Goal: Task Accomplishment & Management: Manage account settings

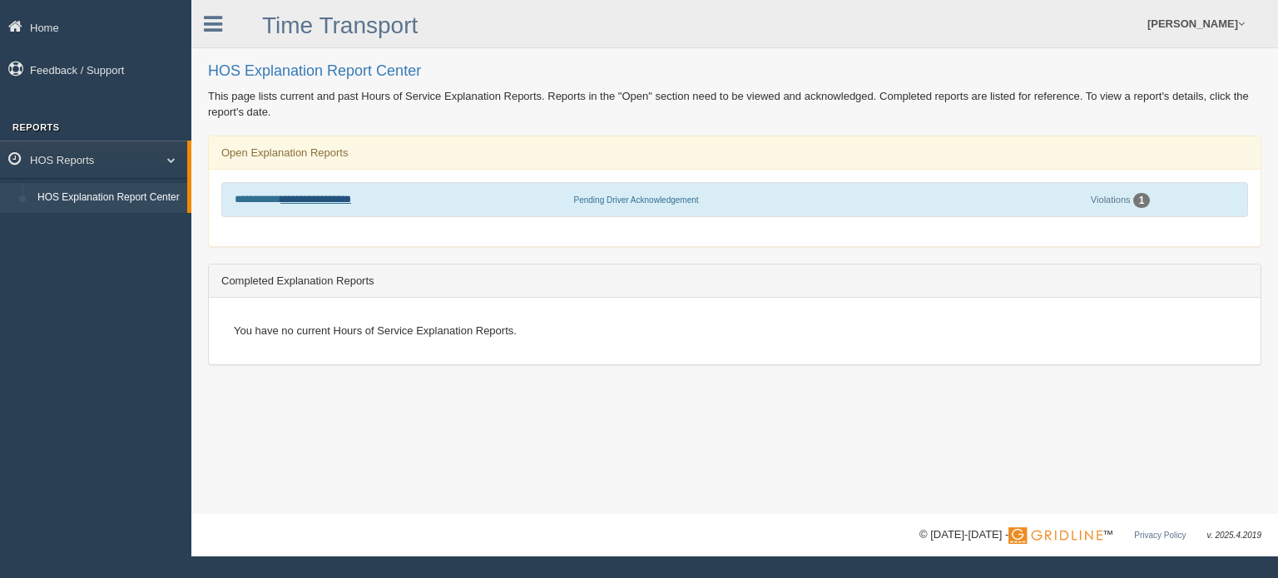
click at [316, 201] on link "**********" at bounding box center [315, 199] width 71 height 11
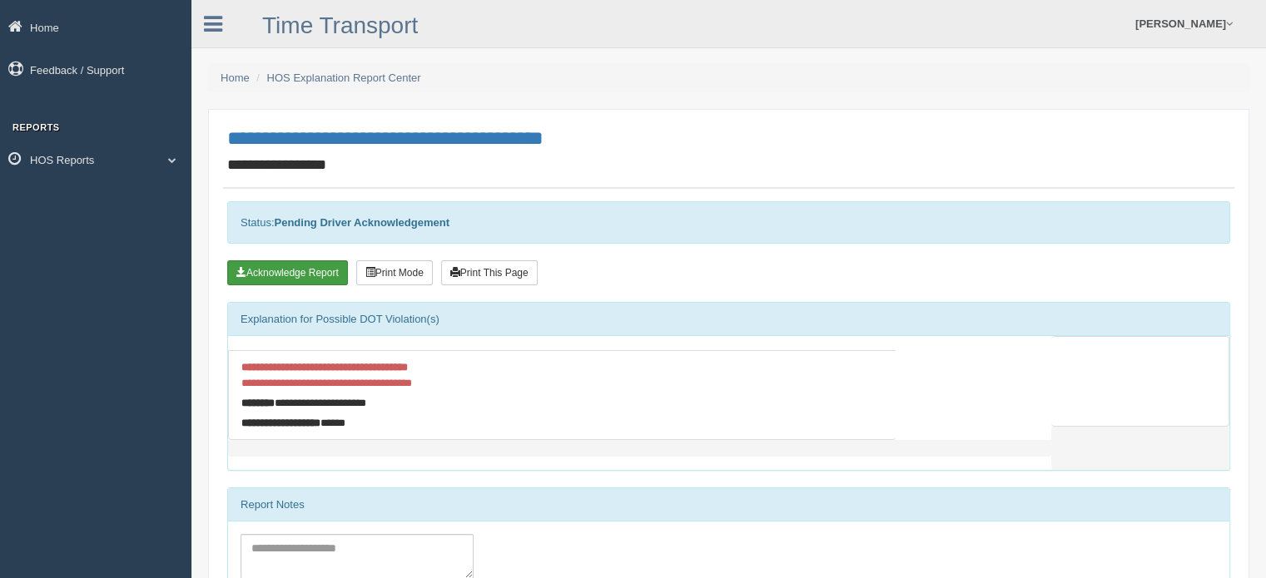
click at [316, 282] on button "Acknowledge Report" at bounding box center [287, 272] width 121 height 25
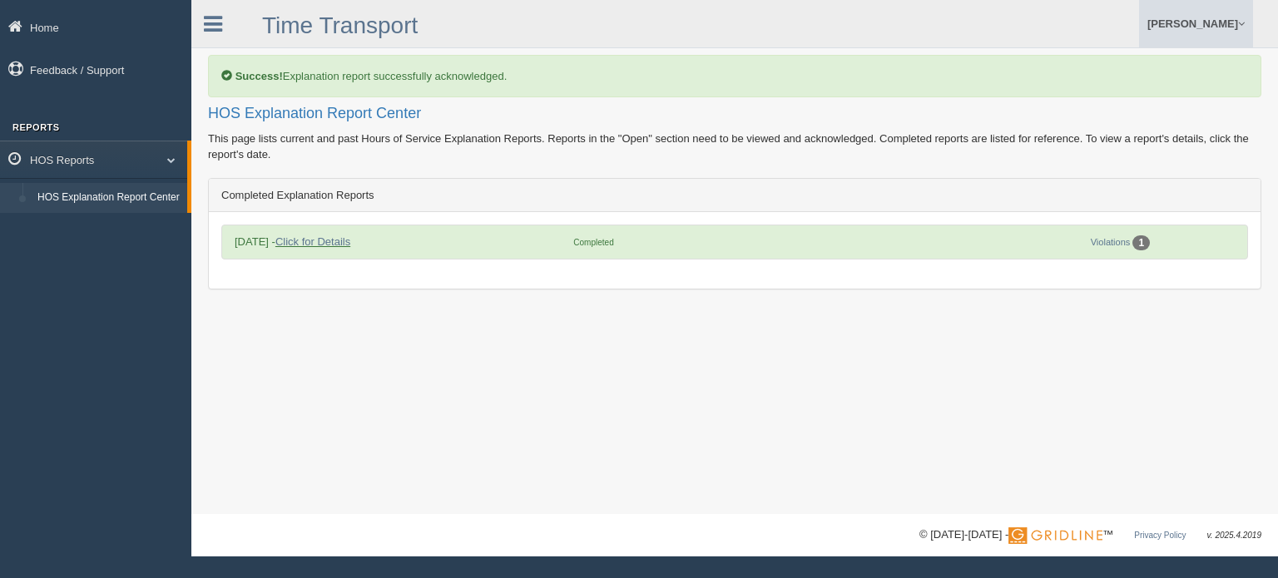
click at [1167, 19] on link "[PERSON_NAME]" at bounding box center [1196, 23] width 114 height 47
click at [1111, 88] on link "Log Off" at bounding box center [1161, 99] width 181 height 34
